Goal: Check status: Check status

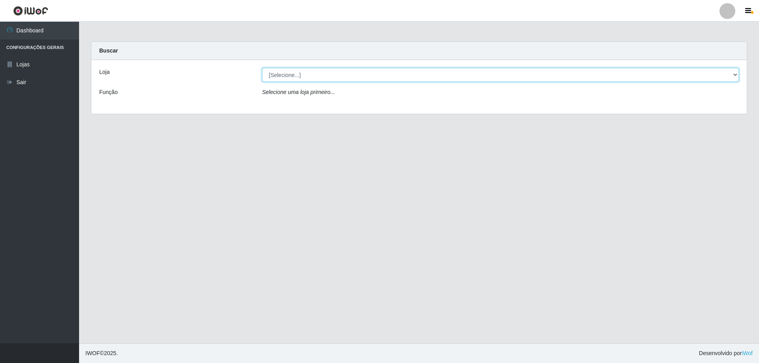
click at [304, 74] on select "[Selecione...] Atacado Vem - [STREET_ADDRESS]" at bounding box center [500, 75] width 477 height 14
select select "461"
click at [262, 68] on select "[Selecione...] Atacado Vem - [STREET_ADDRESS]" at bounding box center [500, 75] width 477 height 14
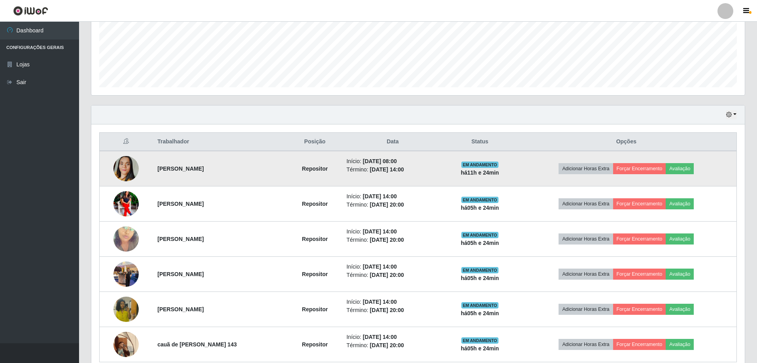
scroll to position [232, 0]
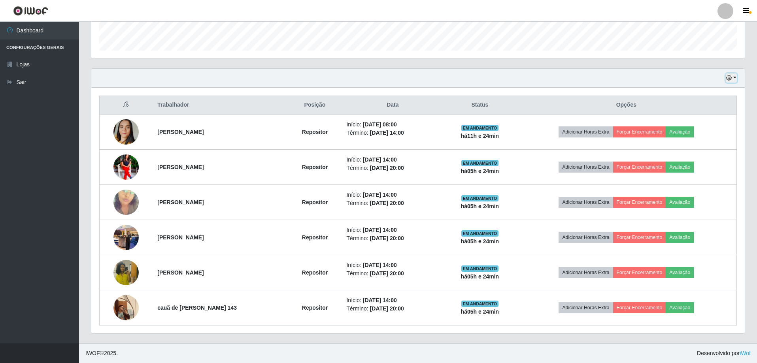
click at [735, 76] on button "button" at bounding box center [731, 78] width 11 height 9
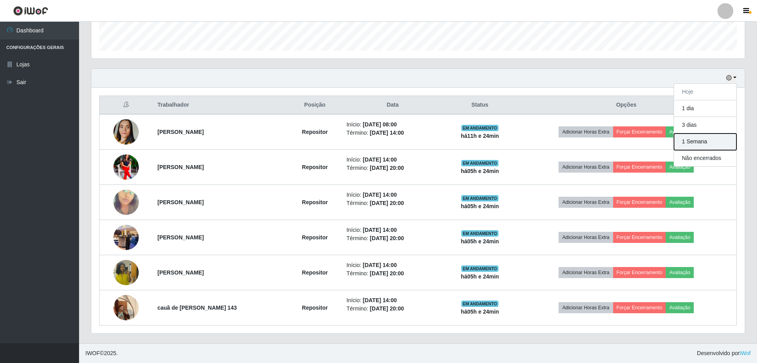
click at [694, 139] on button "1 Semana" at bounding box center [705, 142] width 62 height 17
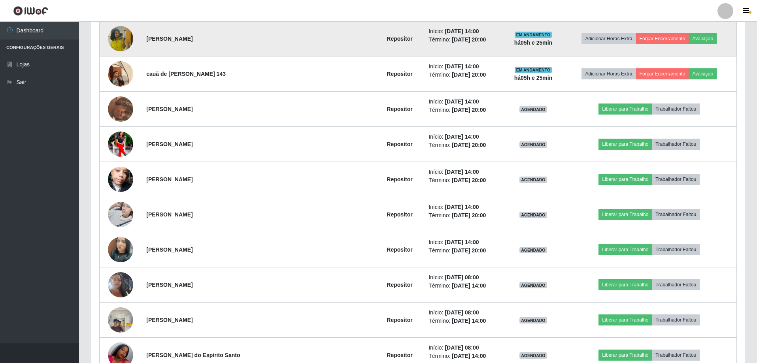
scroll to position [469, 0]
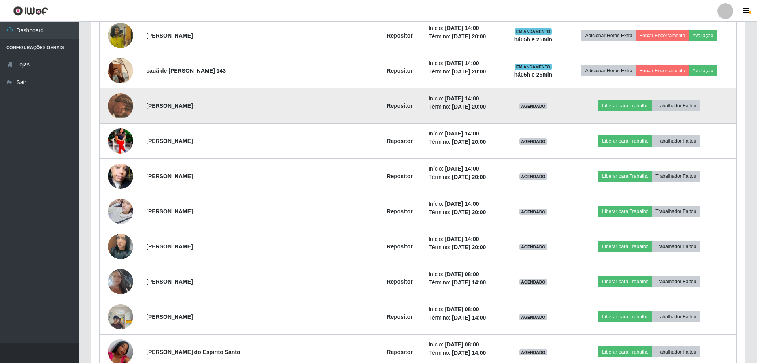
click at [125, 112] on img at bounding box center [120, 106] width 25 height 26
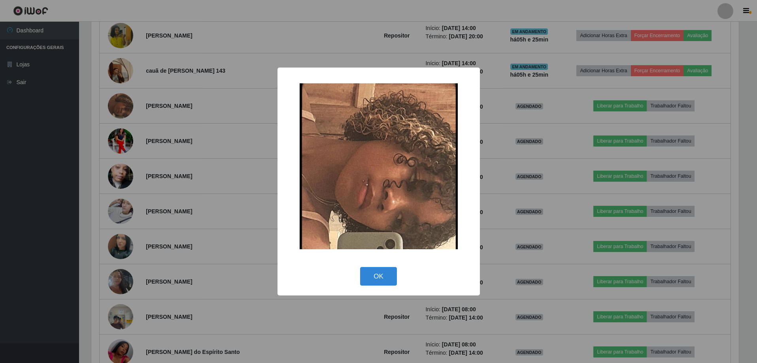
scroll to position [164, 650]
click at [193, 117] on div "× OK Cancel" at bounding box center [379, 181] width 759 height 363
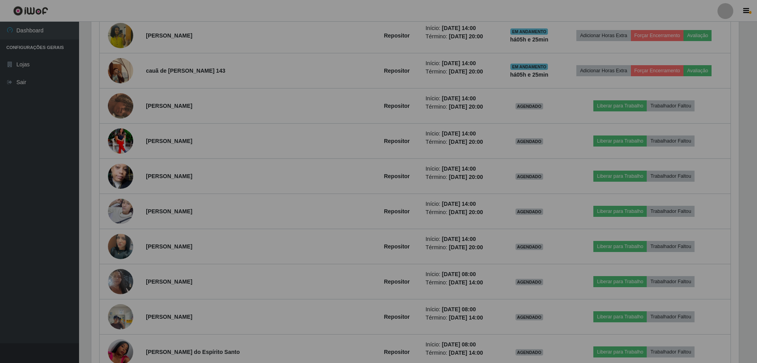
scroll to position [164, 654]
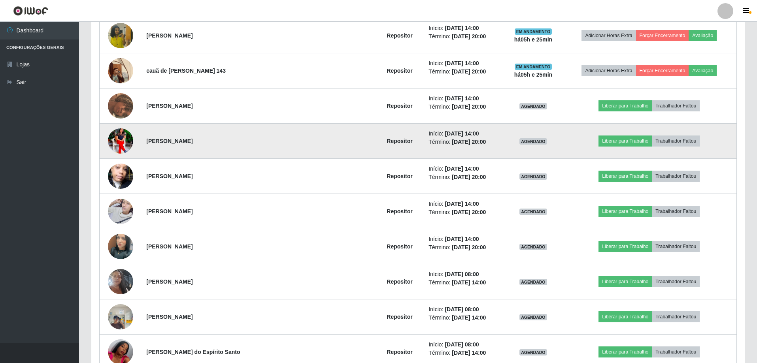
click at [129, 137] on img at bounding box center [120, 141] width 25 height 32
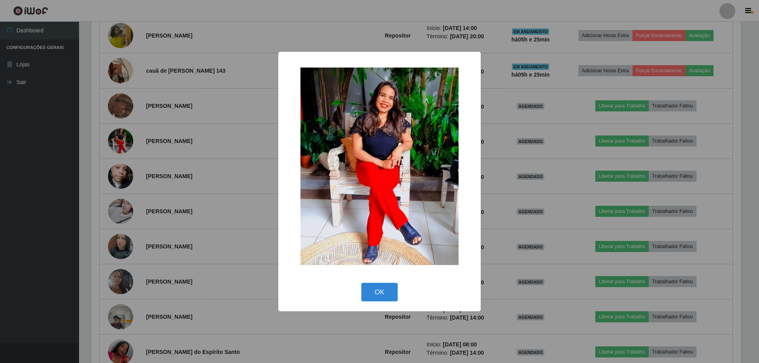
click at [195, 122] on div "× OK Cancel" at bounding box center [379, 181] width 759 height 363
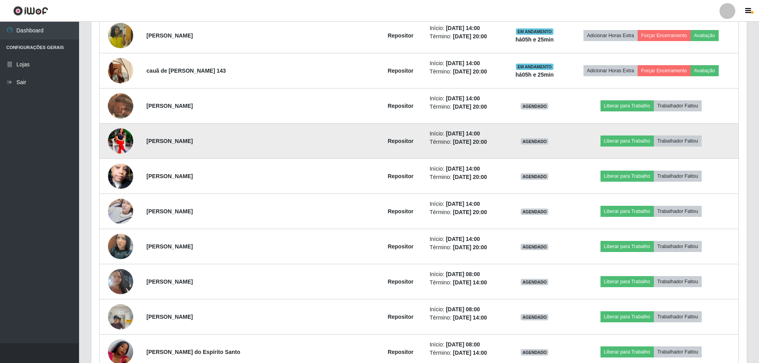
scroll to position [164, 654]
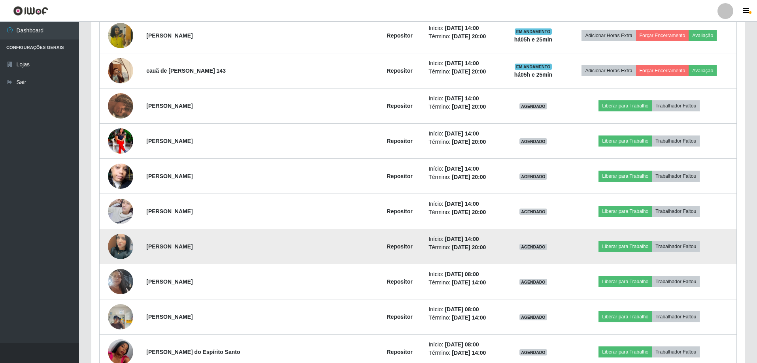
click at [126, 236] on img at bounding box center [120, 246] width 25 height 45
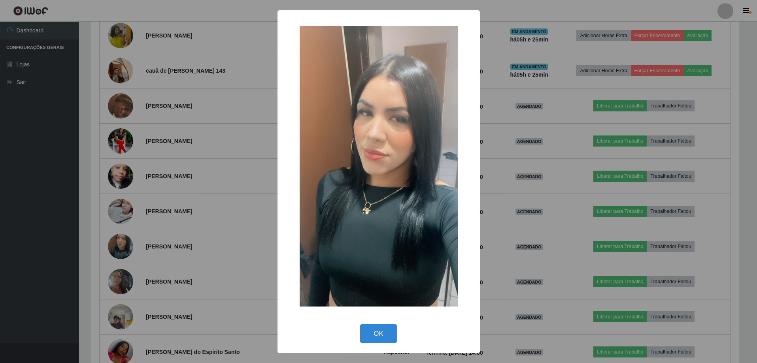
scroll to position [164, 650]
click at [248, 174] on div "× OK Cancel" at bounding box center [379, 181] width 759 height 363
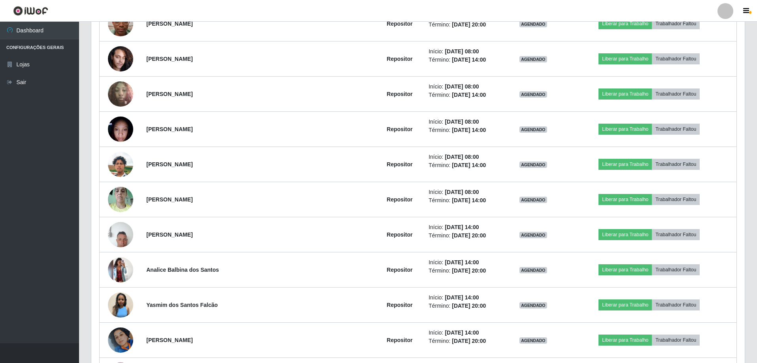
scroll to position [1221, 0]
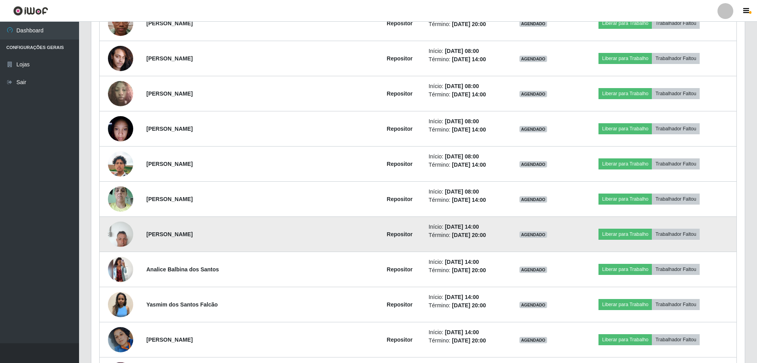
click at [121, 226] on img at bounding box center [120, 235] width 25 height 34
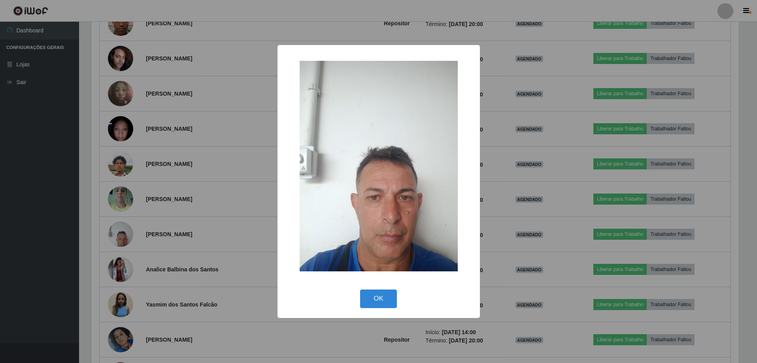
scroll to position [164, 650]
click at [159, 181] on div "× OK Cancel" at bounding box center [379, 181] width 759 height 363
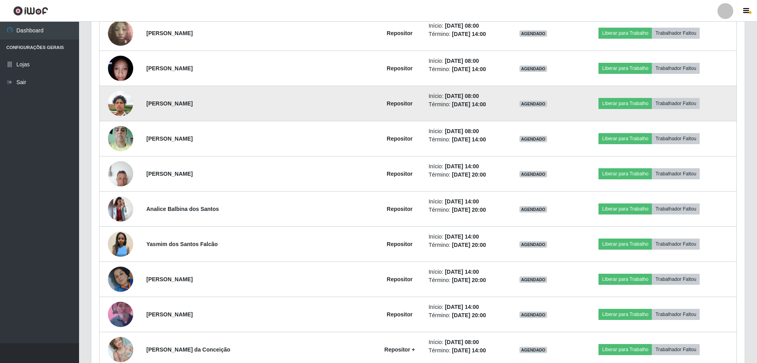
scroll to position [1300, 0]
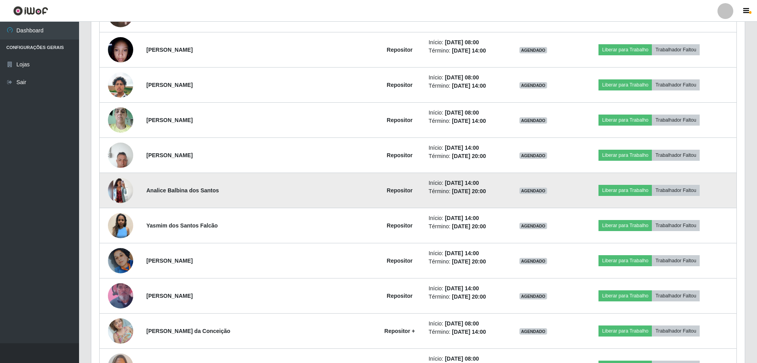
click at [121, 182] on img at bounding box center [120, 190] width 25 height 25
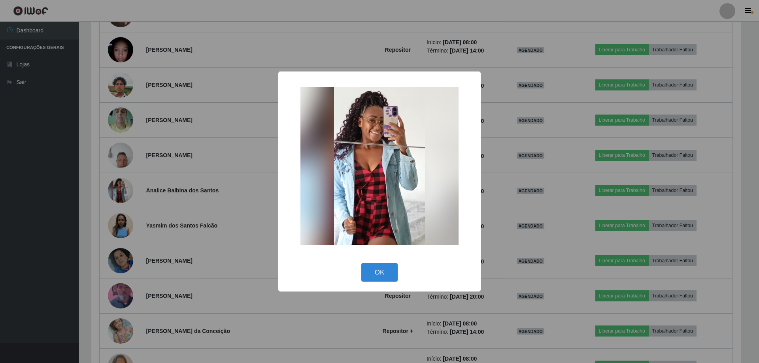
click at [172, 159] on div "× OK Cancel" at bounding box center [379, 181] width 759 height 363
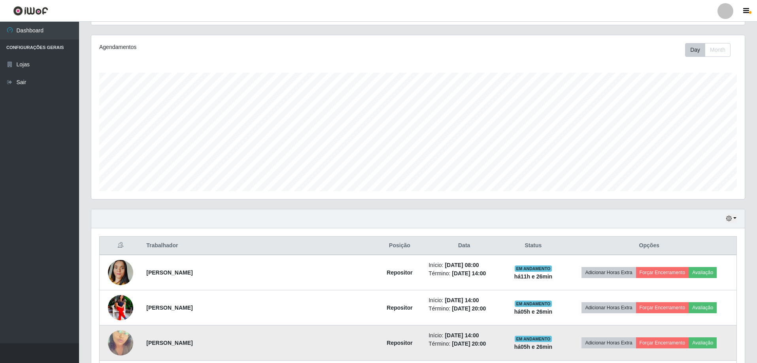
scroll to position [55, 0]
